Goal: Find specific page/section: Find specific page/section

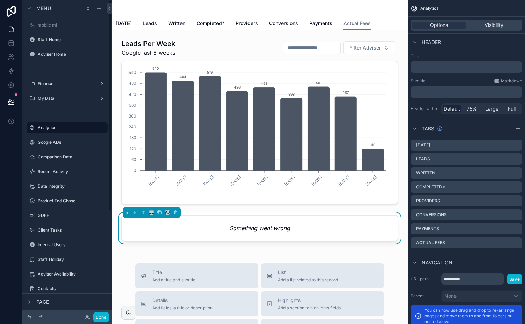
click at [111, 54] on div "Menu mobile mi Staff Home Adviser Home Finance My Data Analytics Google ADs Com…" at bounding box center [66, 158] width 89 height 316
click at [109, 43] on div "Menu mobile mi Staff Home Adviser Home Finance My Data Analytics Google ADs Com…" at bounding box center [66, 158] width 89 height 316
click at [48, 41] on label "Staff Home" at bounding box center [66, 40] width 56 height 6
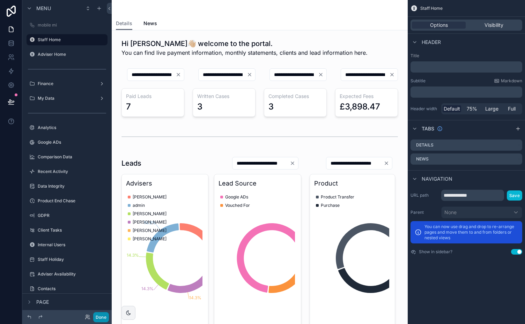
click at [99, 317] on button "Done" at bounding box center [101, 317] width 16 height 10
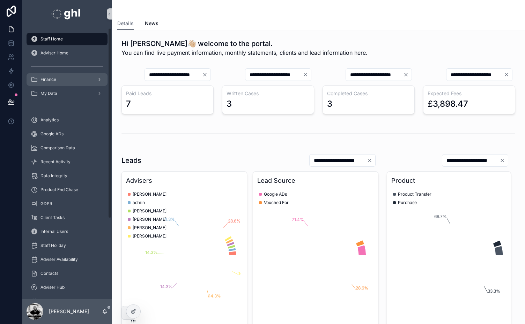
click at [58, 81] on div "Finance" at bounding box center [67, 79] width 73 height 11
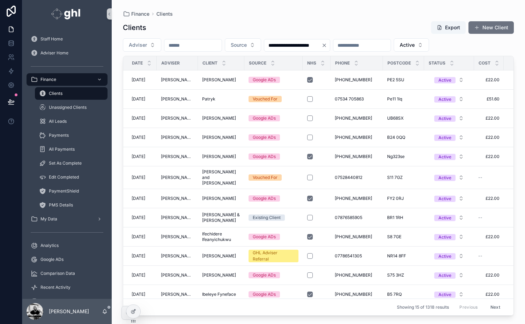
click at [188, 46] on input "scrollable content" at bounding box center [192, 45] width 57 height 10
type input "*****"
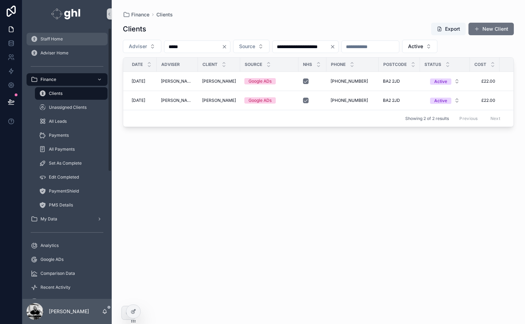
click at [50, 39] on span "Staff Home" at bounding box center [51, 39] width 22 height 6
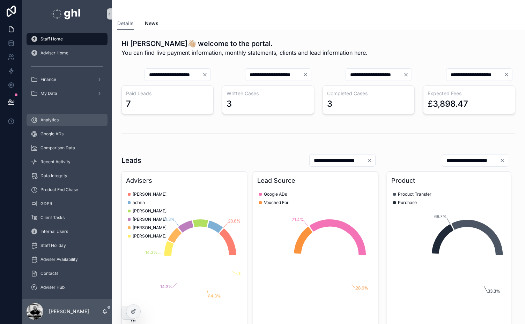
click at [41, 118] on span "Analytics" at bounding box center [49, 120] width 18 height 6
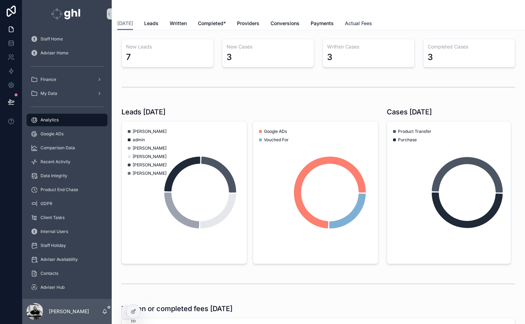
click at [347, 19] on link "Actual Fees" at bounding box center [358, 24] width 27 height 14
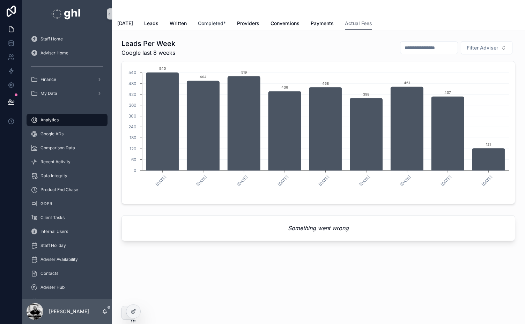
click at [209, 23] on span "Completed*" at bounding box center [212, 23] width 28 height 7
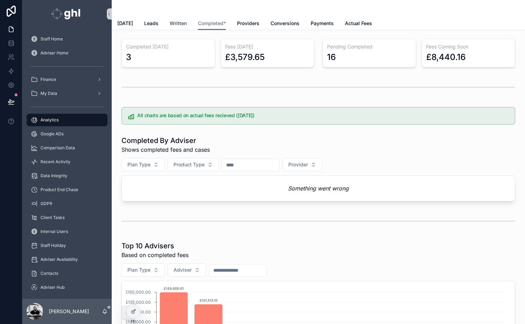
click at [181, 20] on span "Written" at bounding box center [178, 23] width 17 height 7
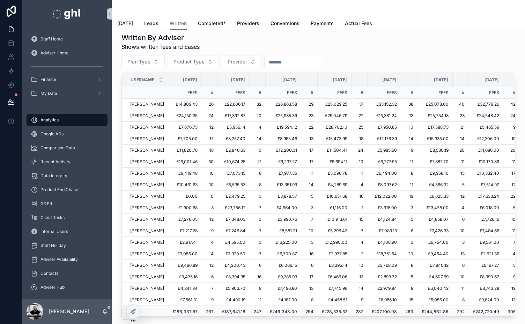
scroll to position [36, 0]
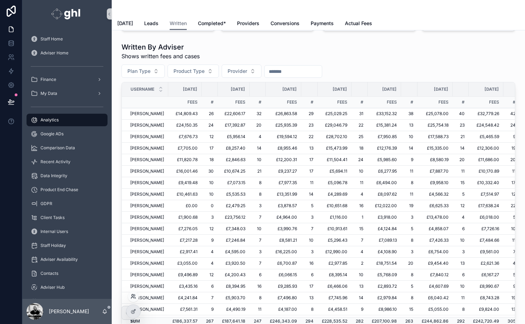
click at [133, 296] on icon at bounding box center [133, 296] width 2 height 2
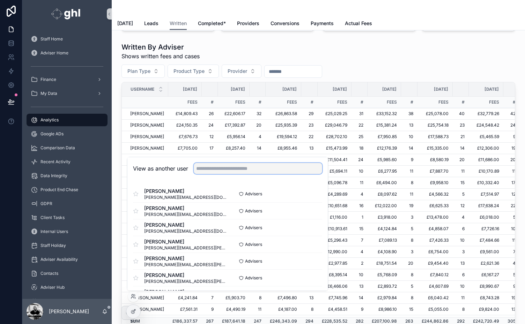
click at [239, 169] on input "text" at bounding box center [258, 168] width 128 height 11
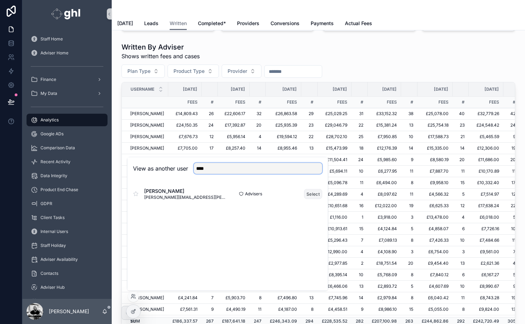
type input "****"
click at [312, 192] on button "Select" at bounding box center [313, 194] width 18 height 10
